Goal: Book appointment/travel/reservation

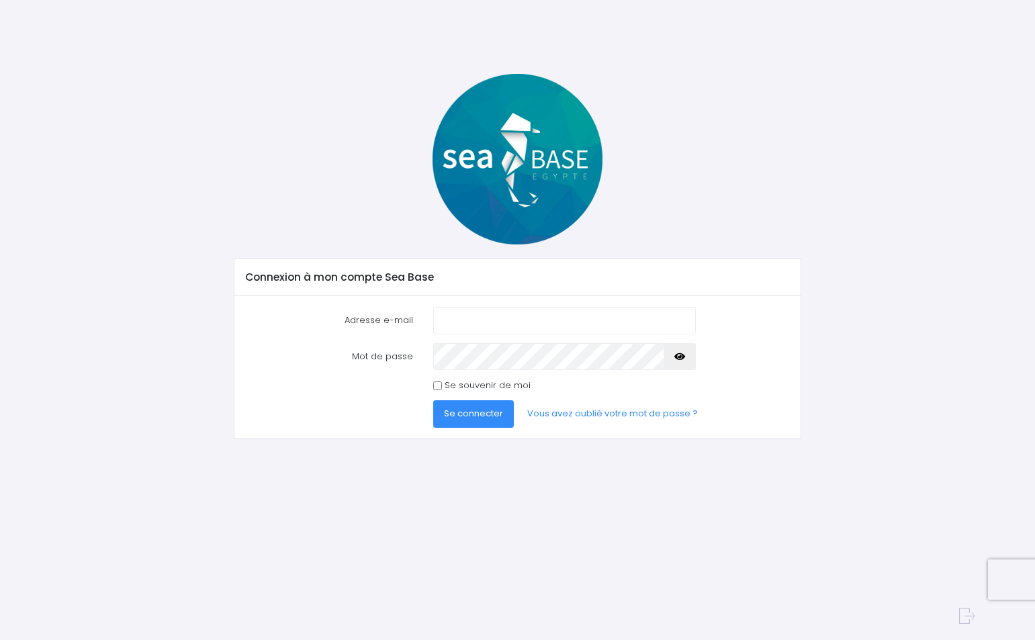
click at [534, 321] on input "Adresse e-mail" at bounding box center [564, 320] width 262 height 27
type input "charles.zamora@orange.fr"
click at [678, 357] on icon "button" at bounding box center [680, 357] width 11 height 0
click at [470, 413] on span "Se connecter" at bounding box center [473, 413] width 59 height 13
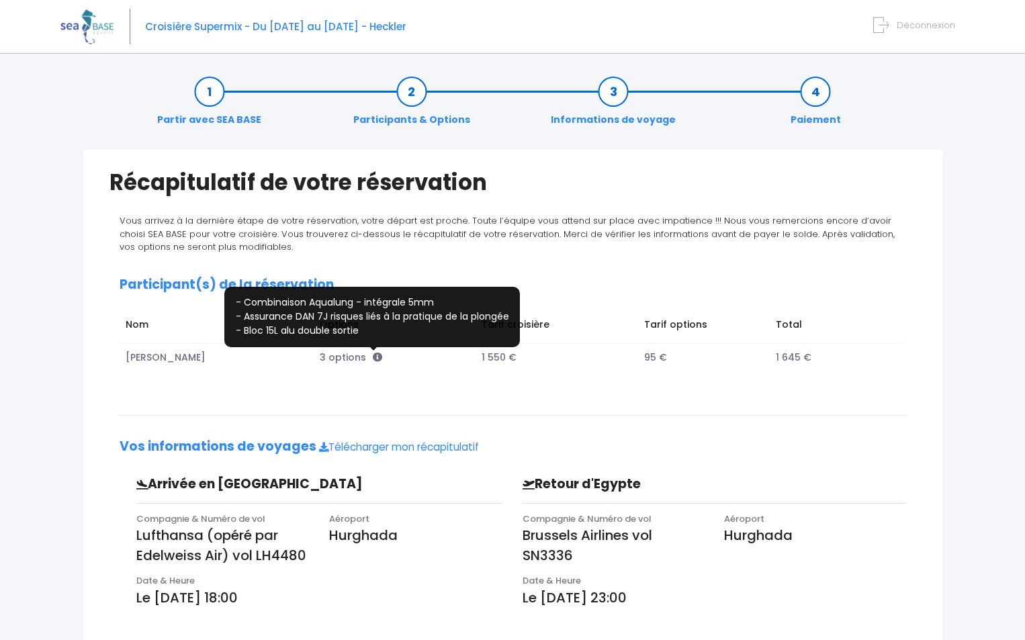
click at [376, 355] on icon at bounding box center [377, 357] width 9 height 9
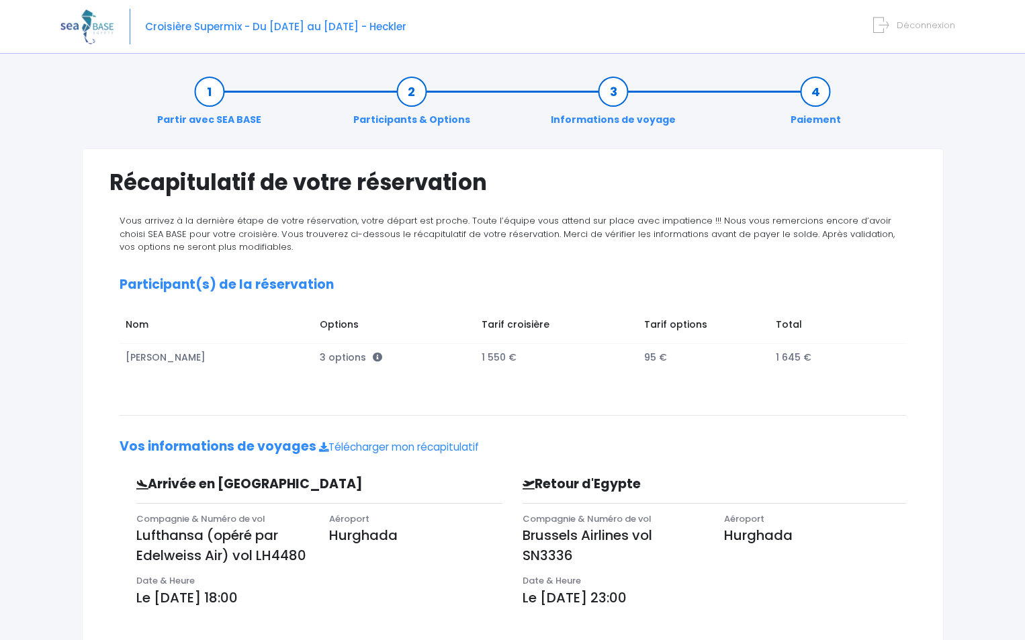
click at [421, 379] on div "Vous arrivez à la dernière étape de votre réservation, votre départ est proche.…" at bounding box center [513, 477] width 807 height 527
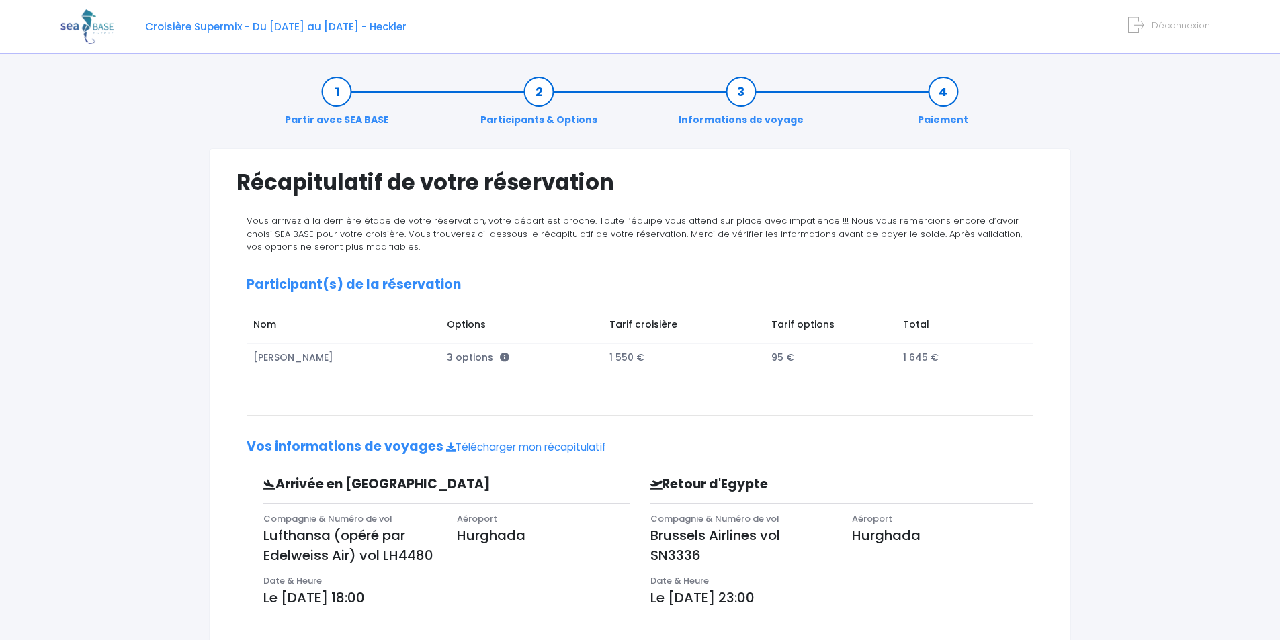
click at [1025, 26] on span "Déconnexion" at bounding box center [1181, 25] width 58 height 13
